Goal: Task Accomplishment & Management: Manage account settings

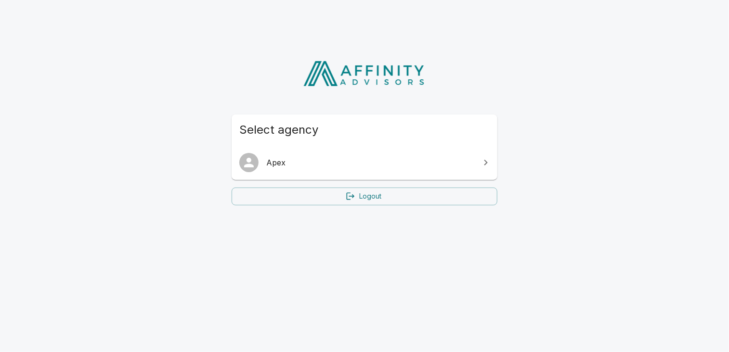
click at [303, 168] on span "Apex" at bounding box center [370, 163] width 208 height 12
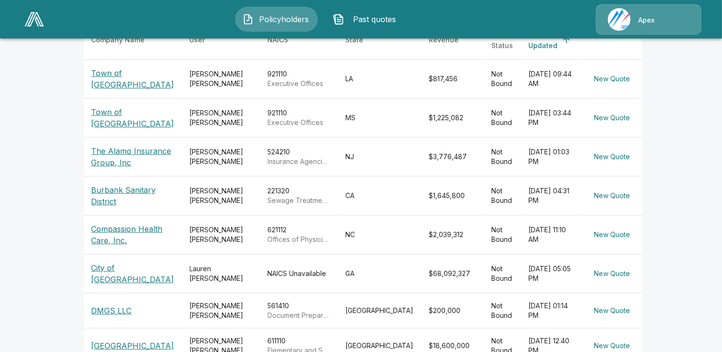
scroll to position [241, 0]
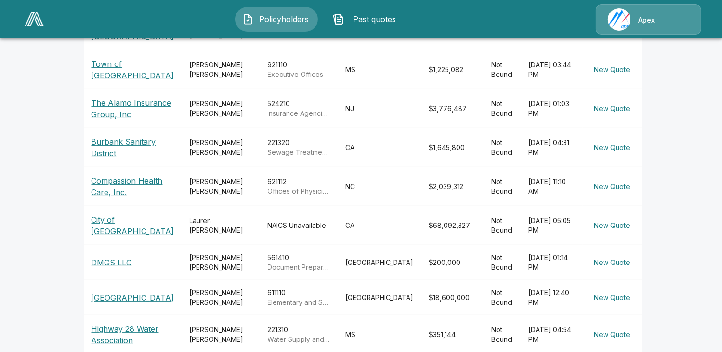
click at [114, 299] on p "[GEOGRAPHIC_DATA]" at bounding box center [132, 298] width 83 height 12
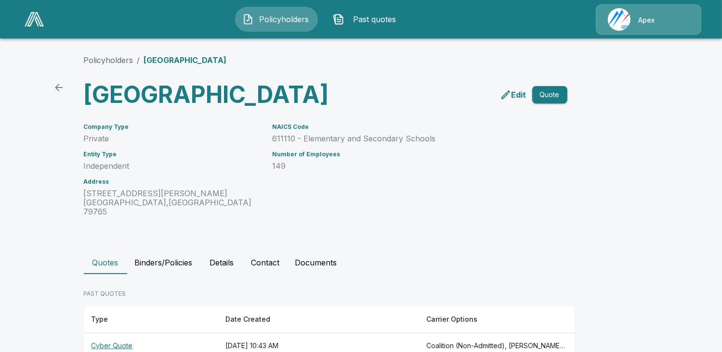
scroll to position [93, 0]
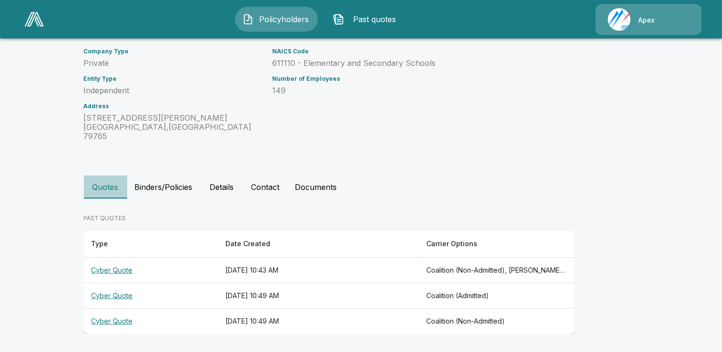
click at [100, 196] on button "Quotes" at bounding box center [105, 187] width 43 height 23
click at [110, 268] on th "Cyber Quote" at bounding box center [151, 271] width 134 height 26
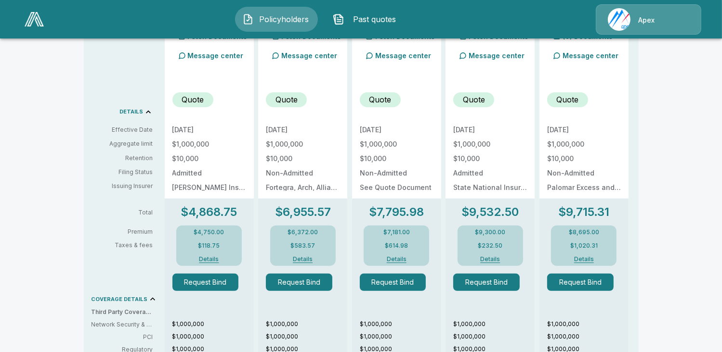
scroll to position [241, 0]
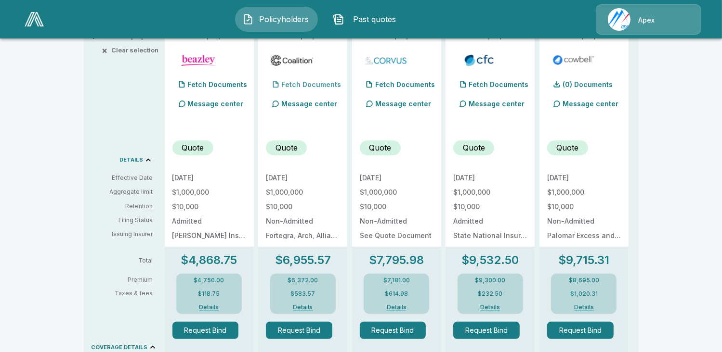
click at [306, 87] on p "Fetch Documents" at bounding box center [311, 84] width 60 height 7
click at [300, 82] on p "(4) Documents" at bounding box center [306, 84] width 50 height 7
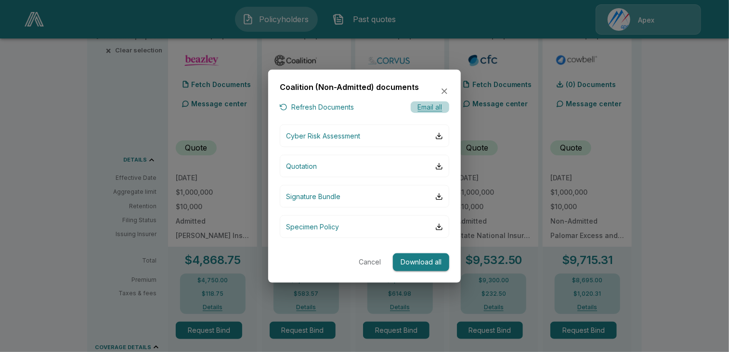
click at [416, 108] on button "Email all" at bounding box center [430, 107] width 39 height 12
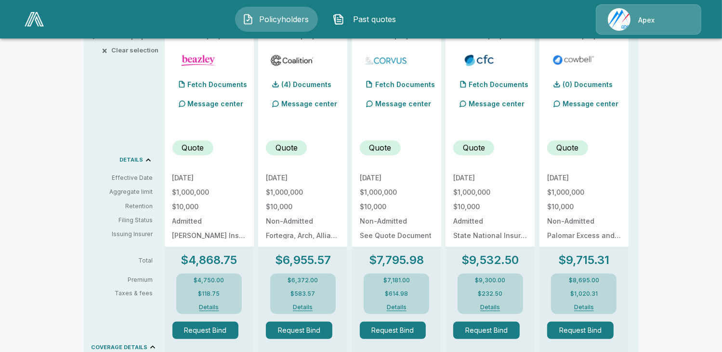
scroll to position [144, 0]
